Goal: Obtain resource: Obtain resource

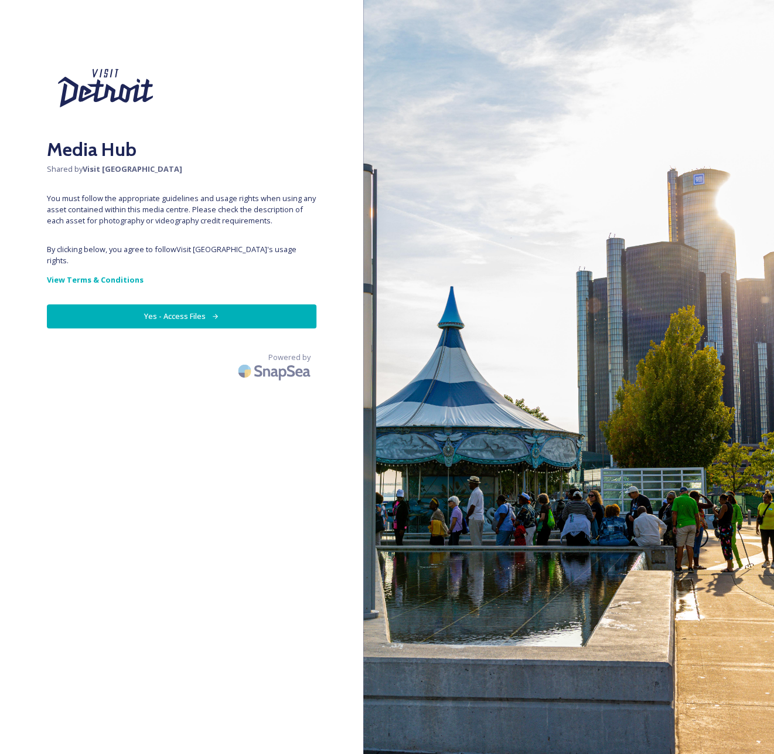
click at [189, 304] on button "Yes - Access Files" at bounding box center [182, 316] width 270 height 24
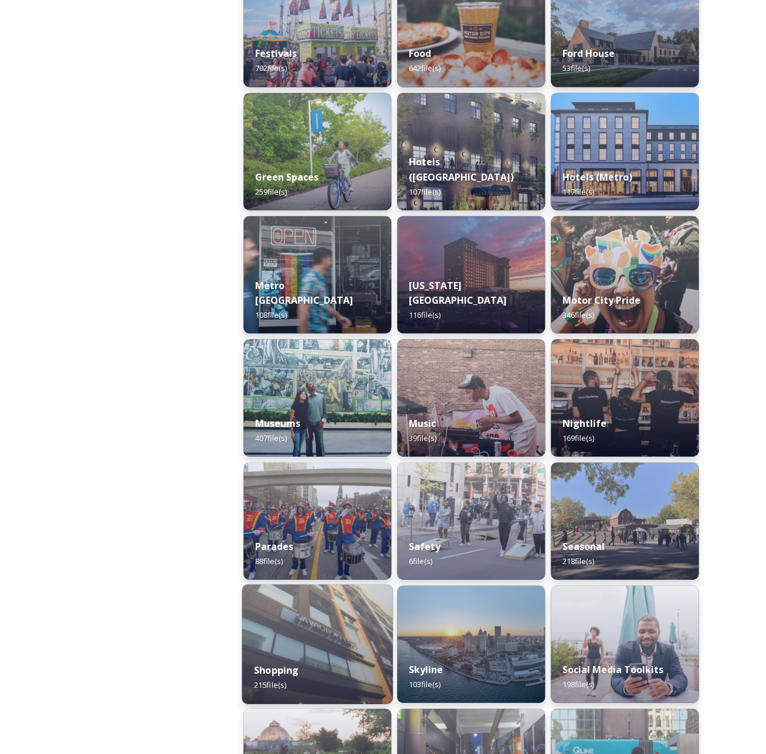
scroll to position [569, 0]
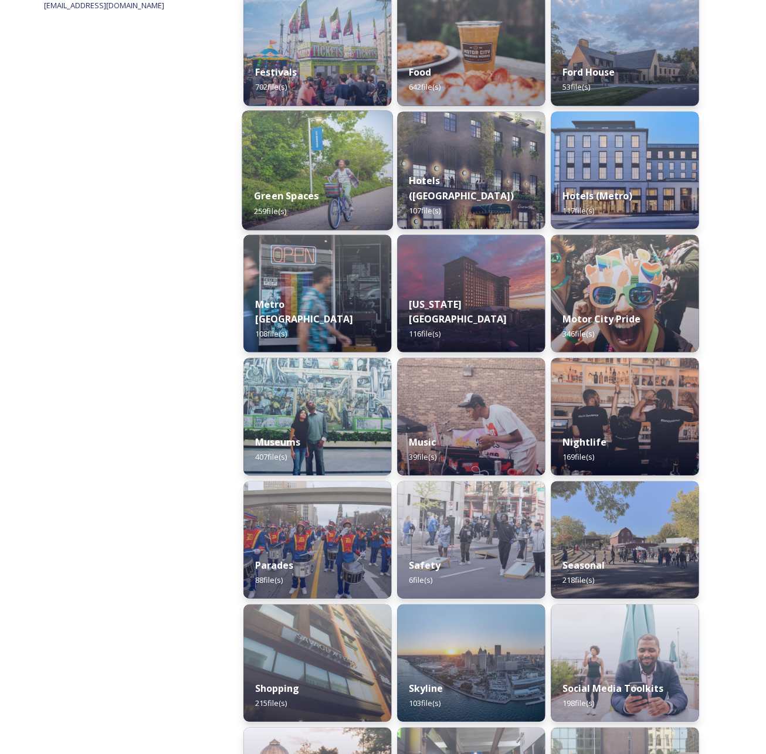
click at [333, 169] on img at bounding box center [317, 170] width 151 height 120
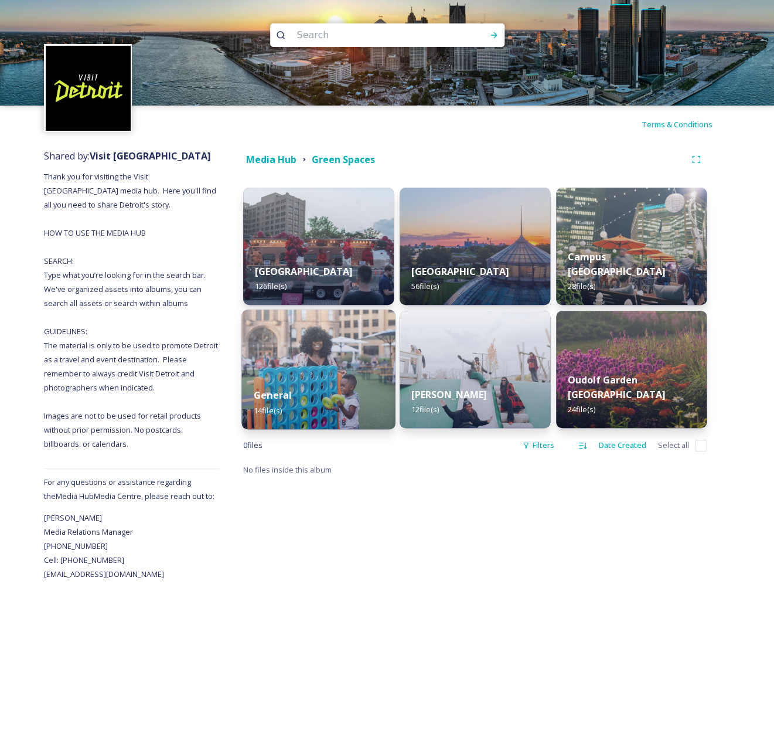
click at [340, 356] on img at bounding box center [319, 370] width 154 height 120
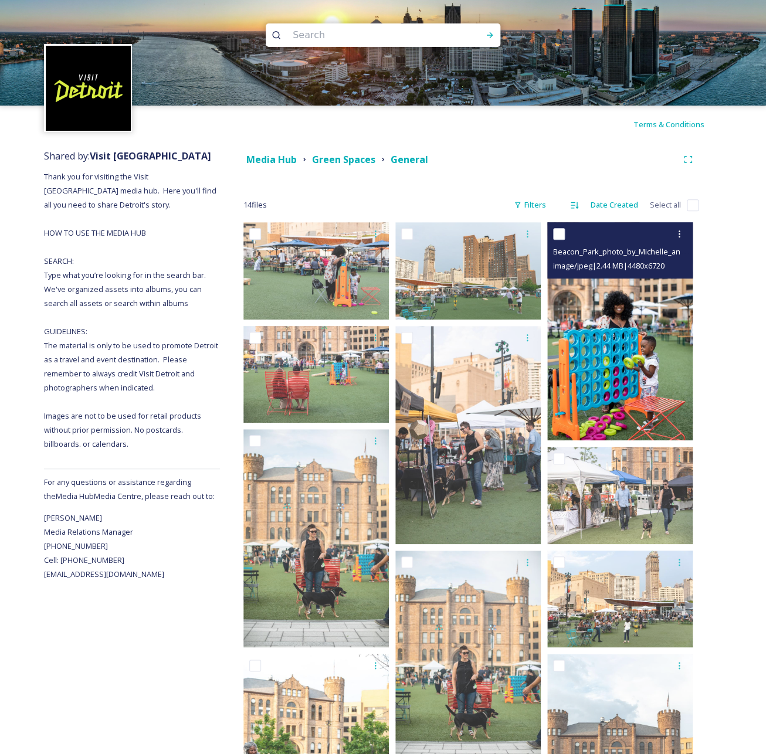
click at [602, 322] on img at bounding box center [619, 331] width 145 height 218
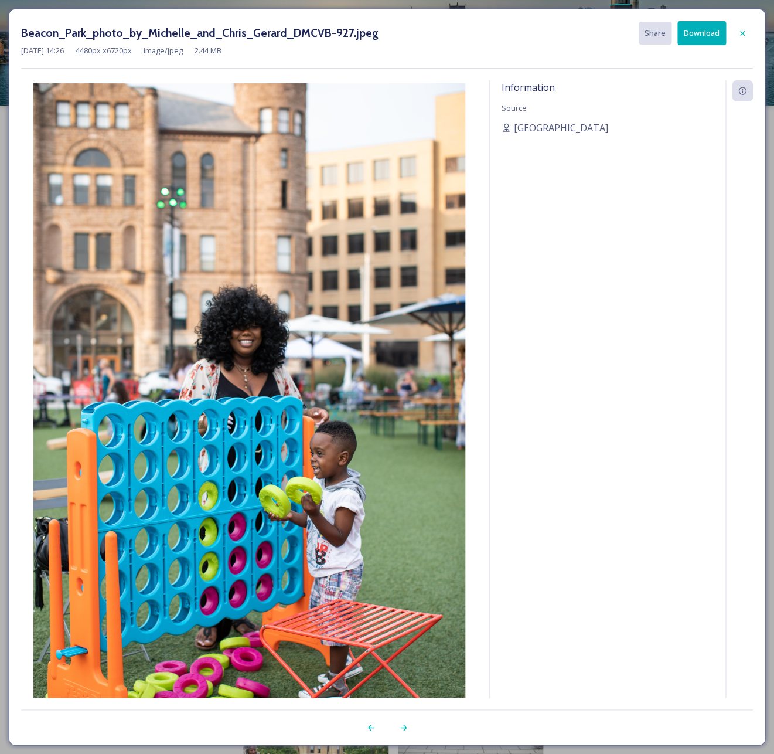
click at [742, 32] on icon at bounding box center [742, 32] width 5 height 5
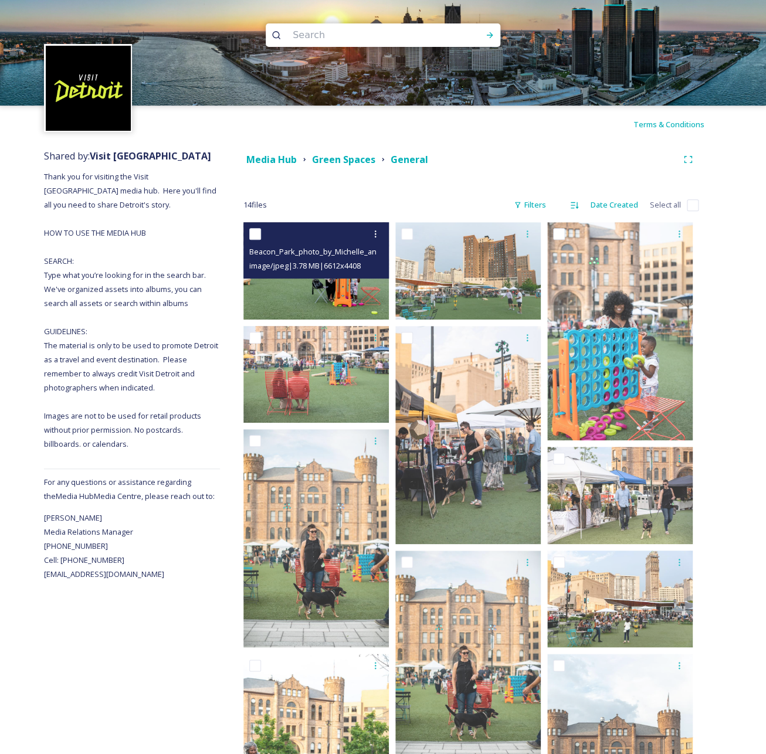
click at [330, 287] on img at bounding box center [315, 270] width 145 height 97
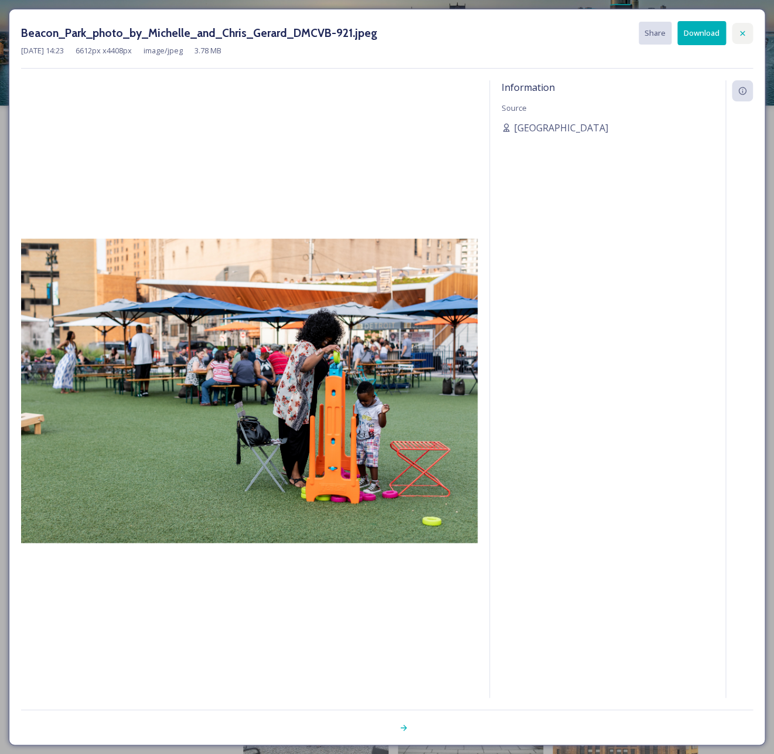
click at [742, 35] on icon at bounding box center [742, 32] width 5 height 5
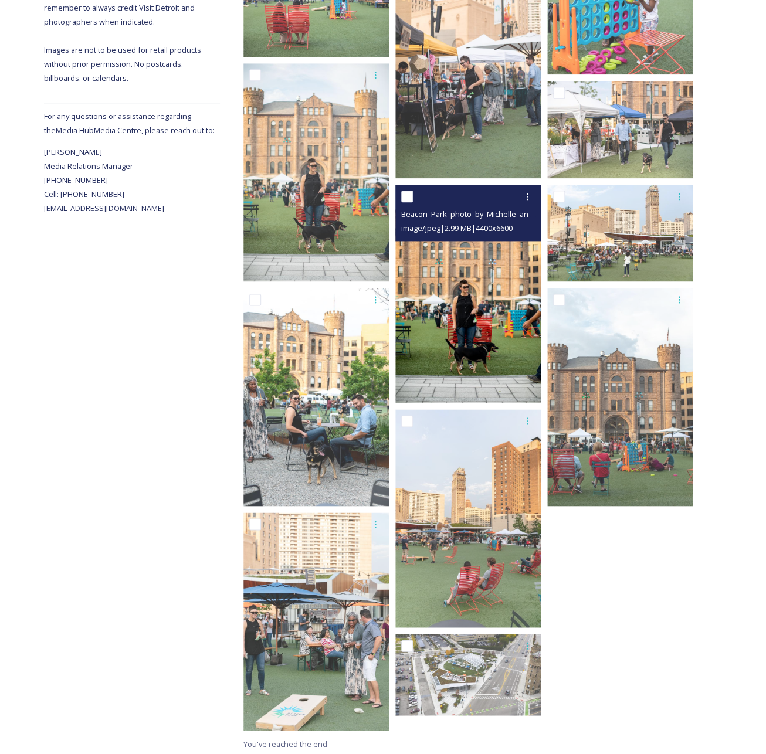
scroll to position [368, 0]
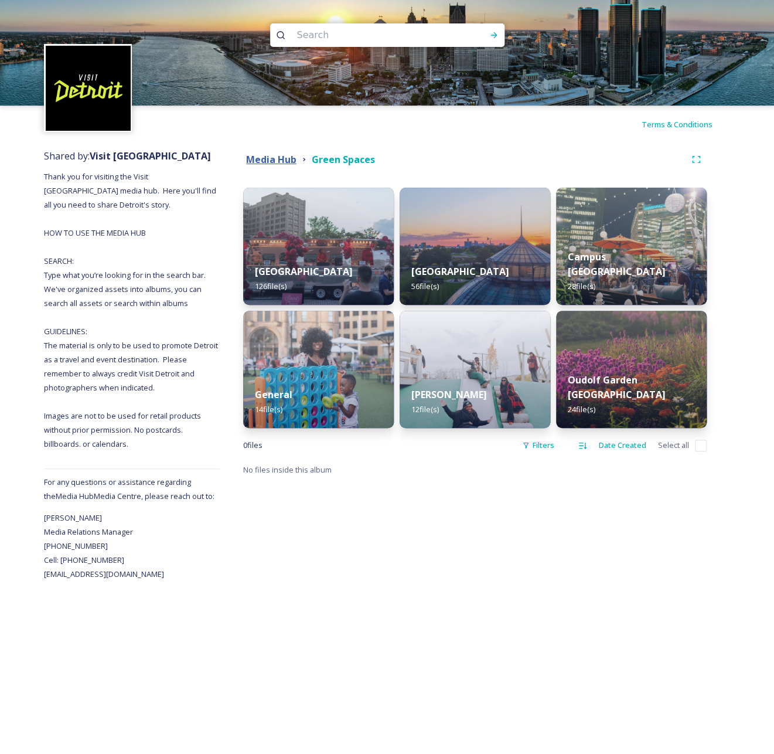
click at [288, 159] on strong "Media Hub" at bounding box center [271, 159] width 50 height 13
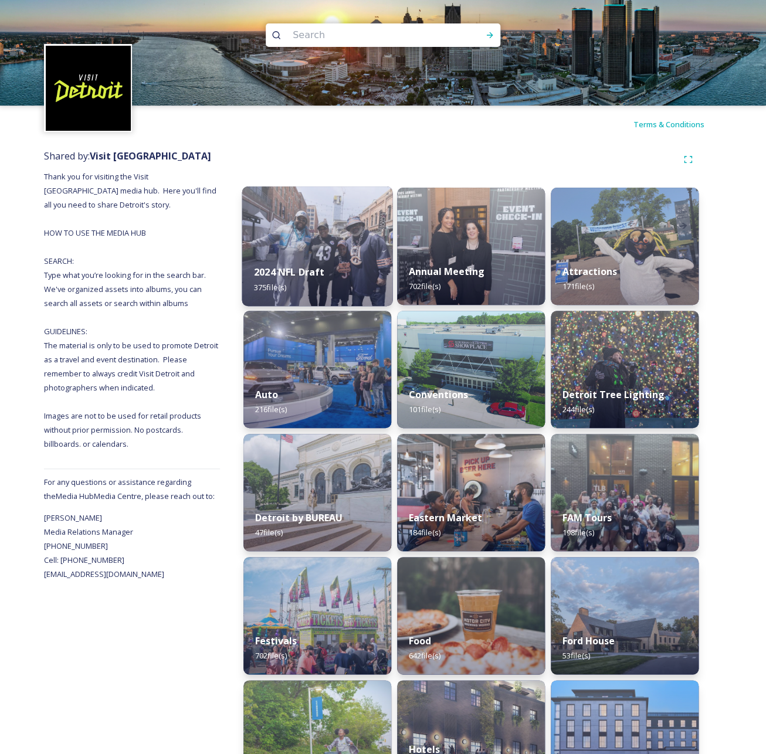
click at [344, 272] on div "2024 NFL Draft 375 file(s)" at bounding box center [317, 279] width 151 height 53
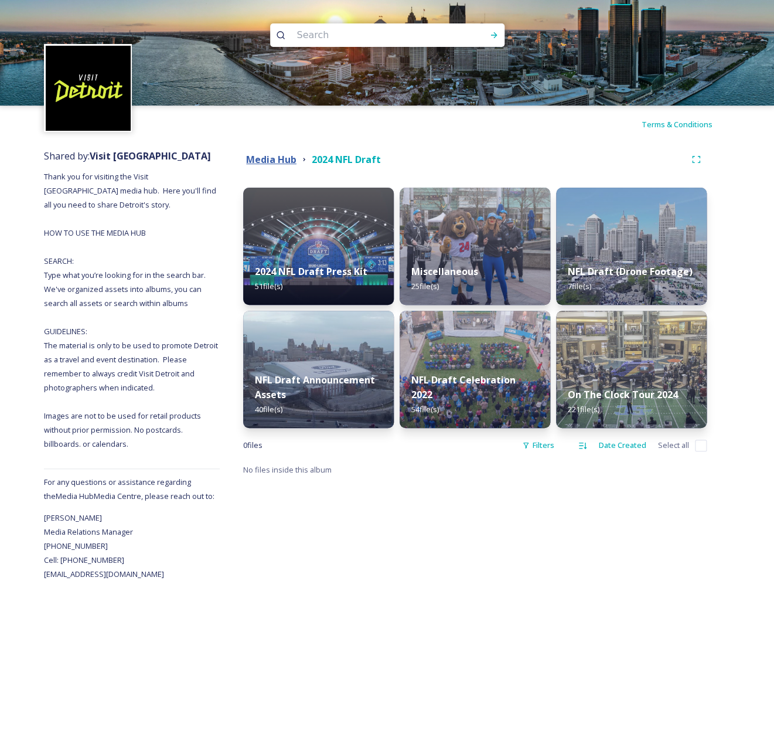
click at [284, 162] on strong "Media Hub" at bounding box center [271, 159] width 50 height 13
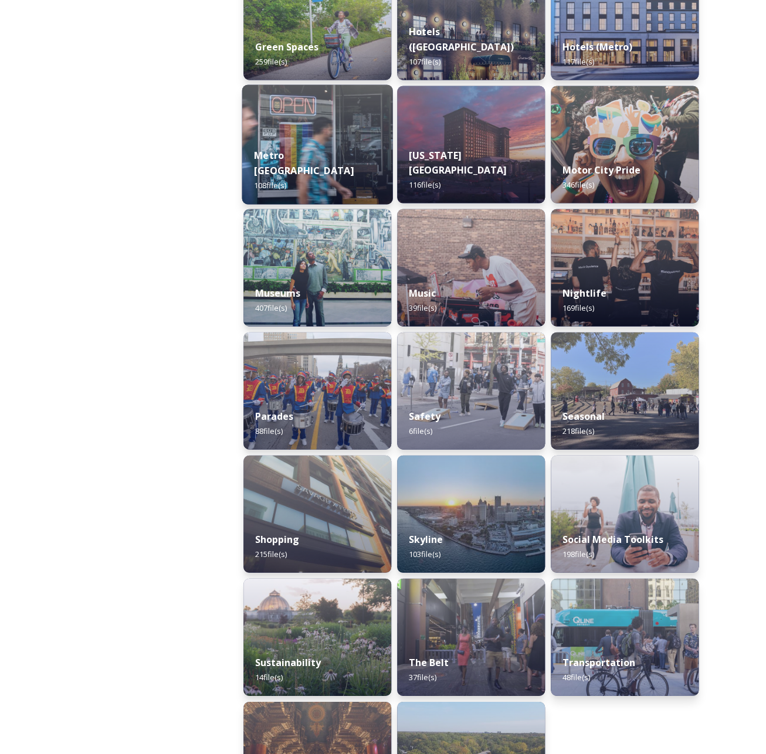
scroll to position [722, 0]
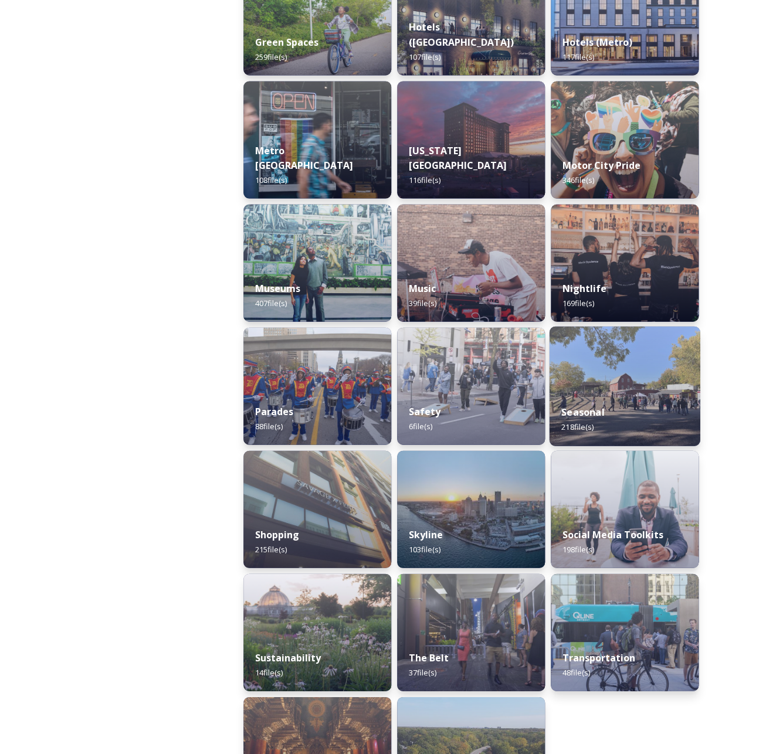
click at [621, 386] on img at bounding box center [624, 386] width 151 height 120
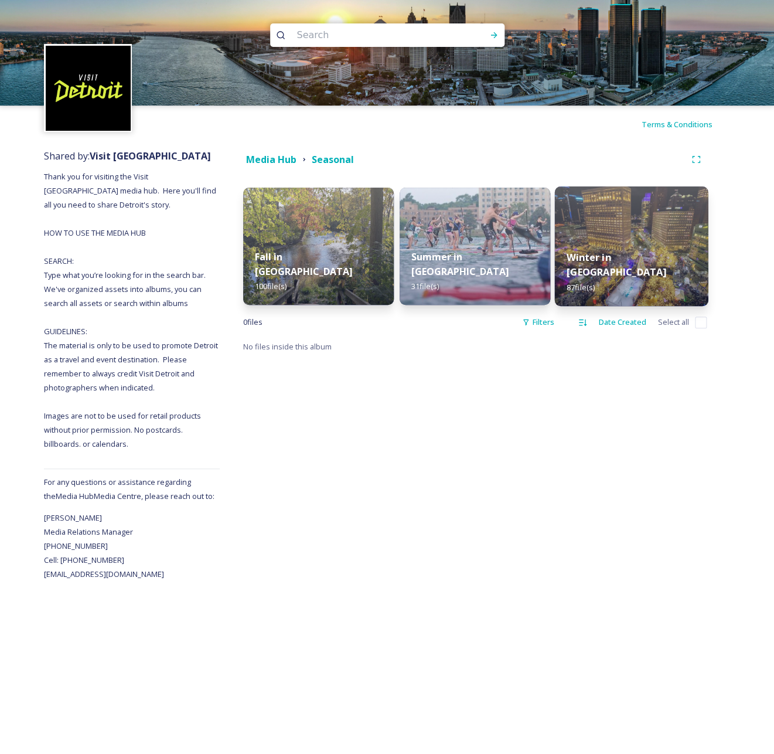
click at [613, 262] on div "Winter in [GEOGRAPHIC_DATA] 87 file(s)" at bounding box center [632, 272] width 154 height 68
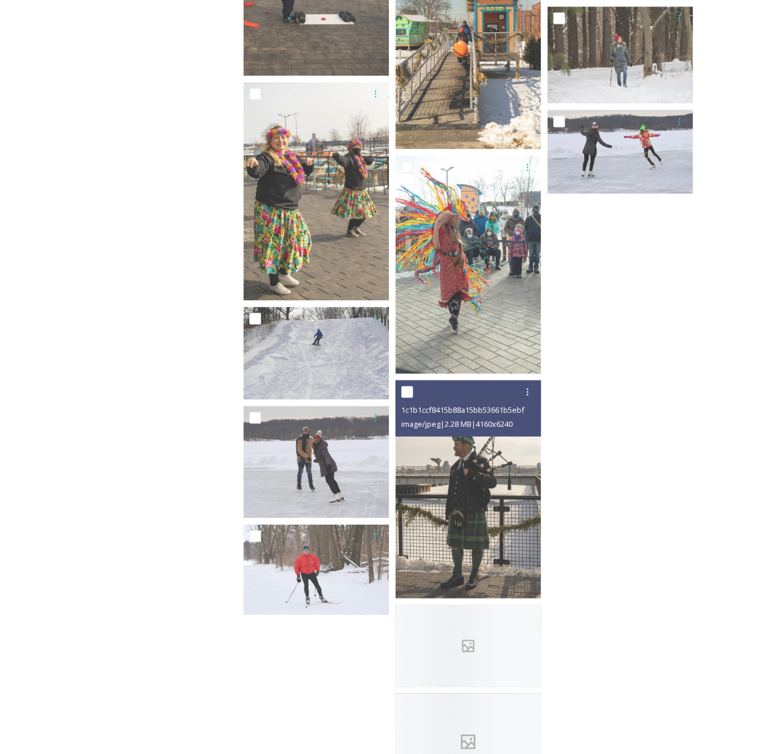
scroll to position [3618, 0]
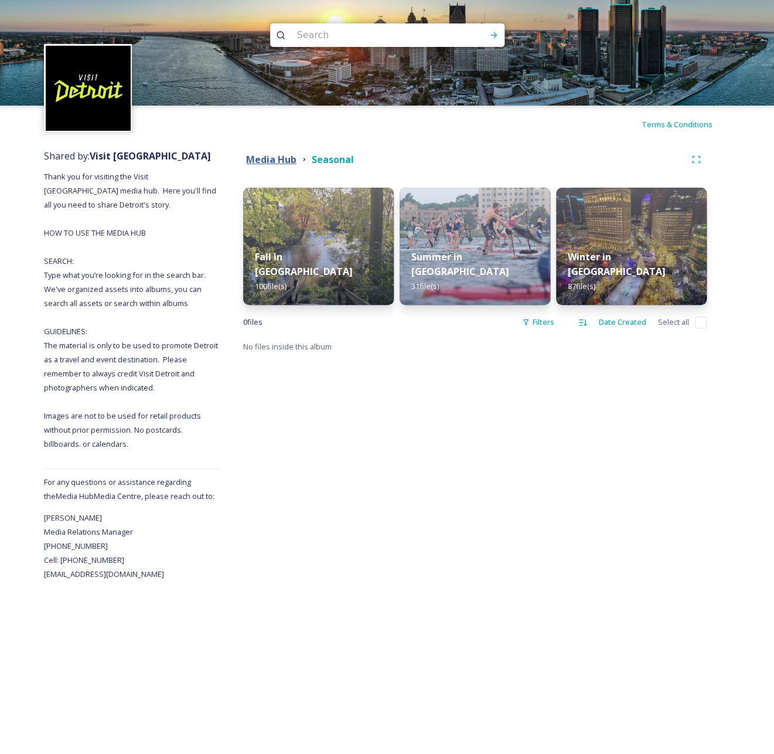
click at [267, 158] on strong "Media Hub" at bounding box center [271, 159] width 50 height 13
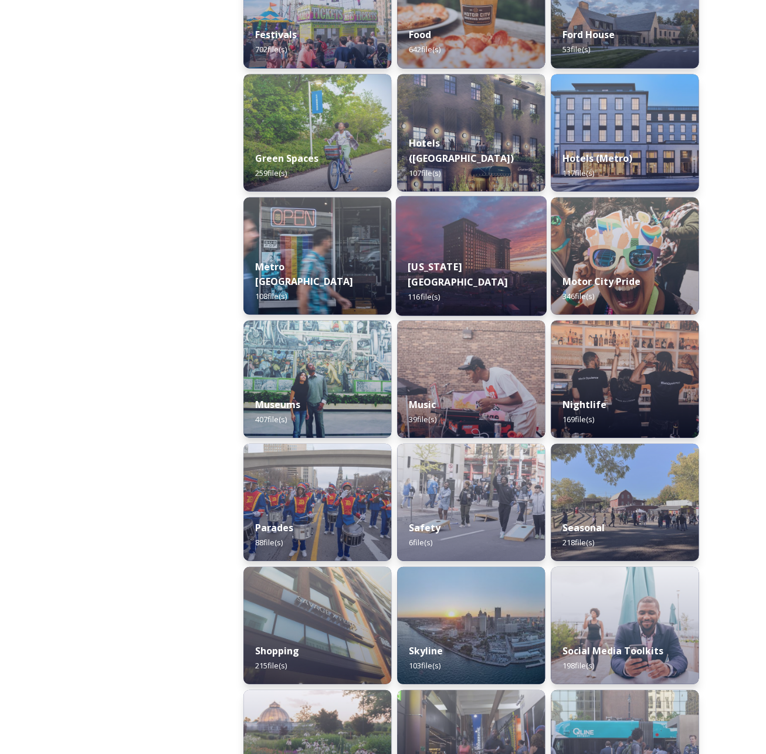
scroll to position [750, 0]
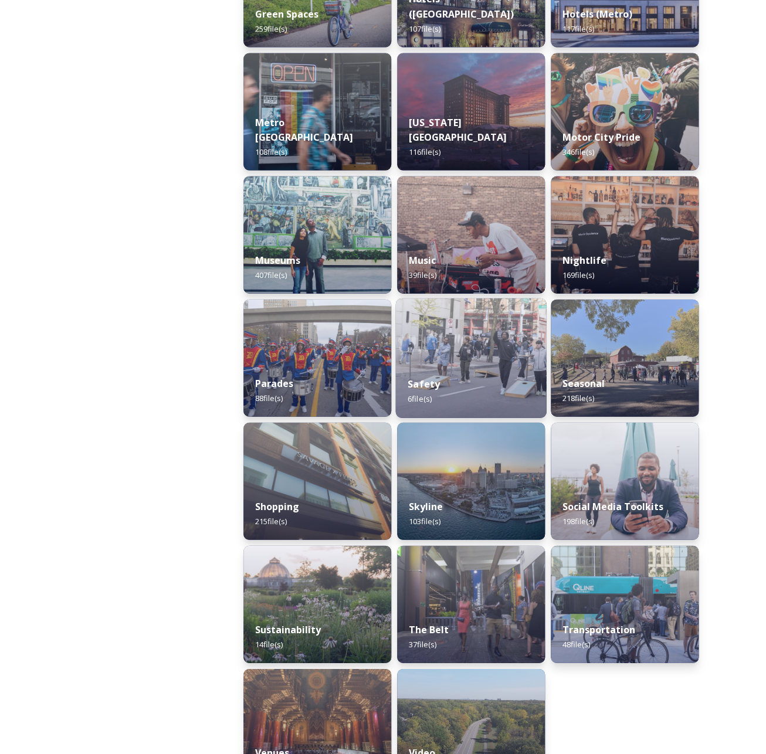
click at [493, 367] on div "Safety 6 file(s)" at bounding box center [470, 390] width 151 height 53
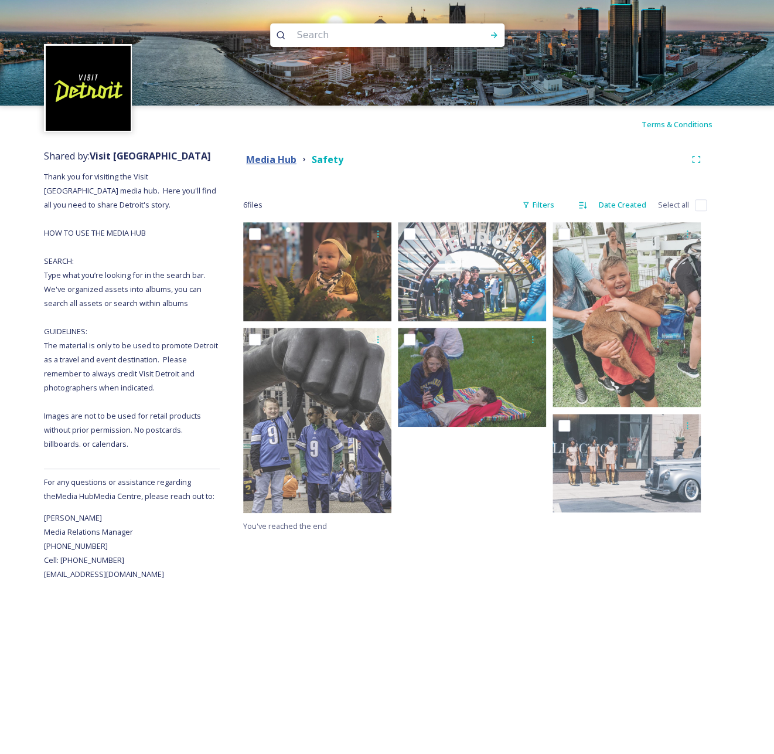
click at [286, 156] on strong "Media Hub" at bounding box center [271, 159] width 50 height 13
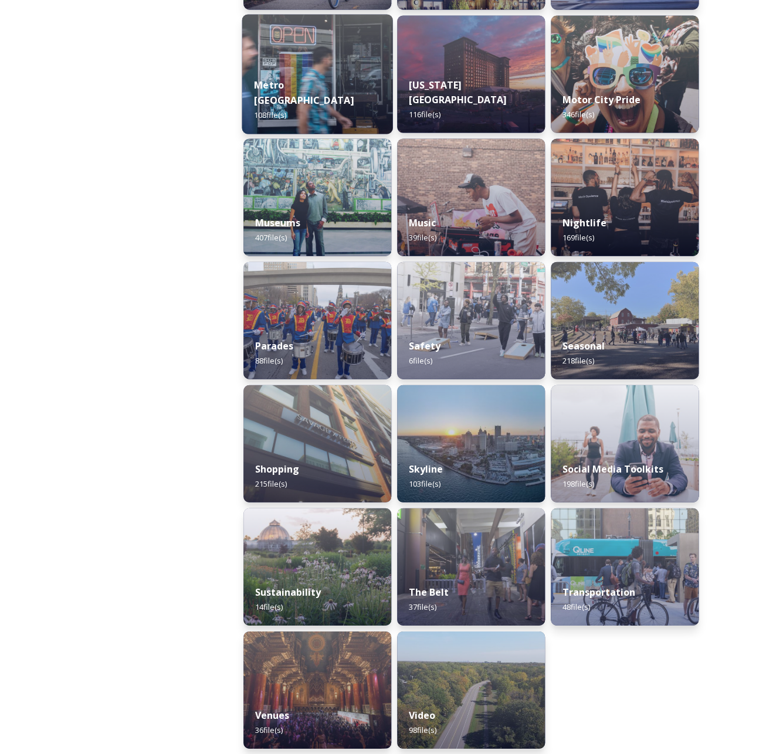
scroll to position [794, 0]
